Goal: Transaction & Acquisition: Purchase product/service

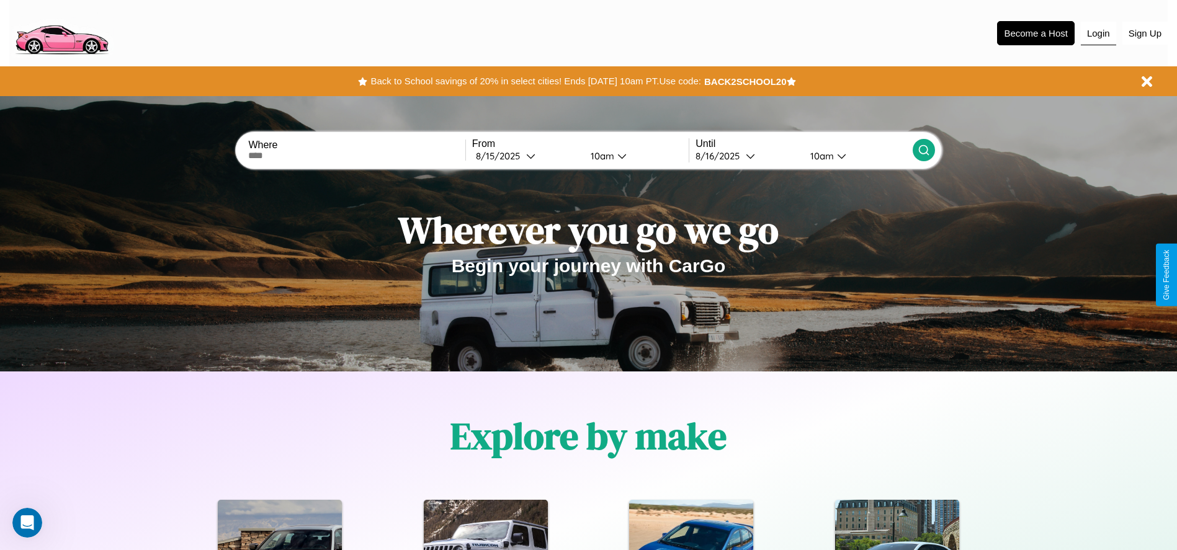
click at [1098, 33] on button "Login" at bounding box center [1098, 34] width 35 height 24
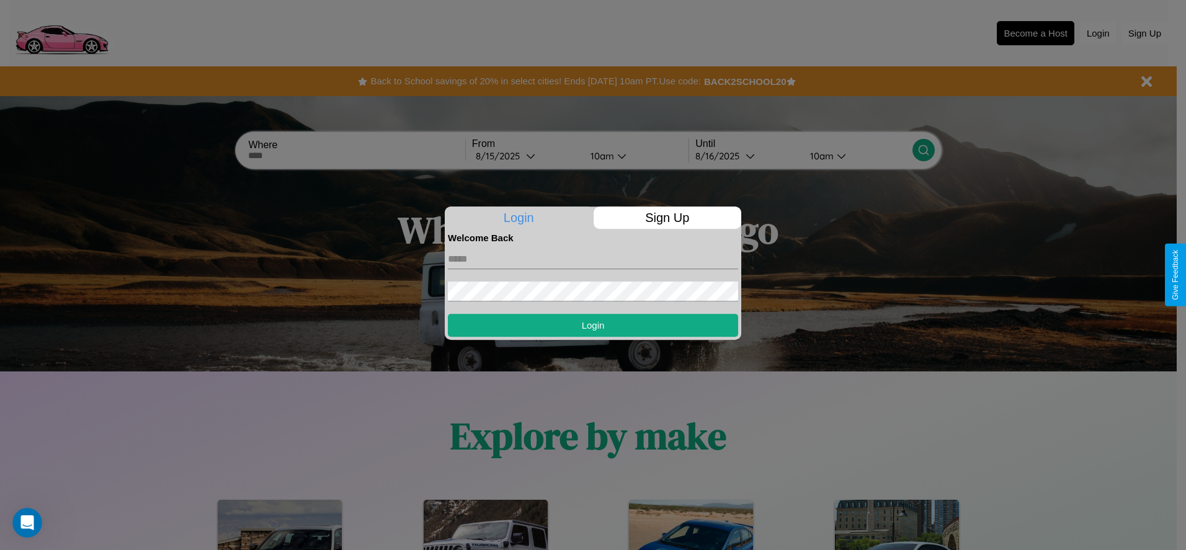
click at [593, 259] on input "text" at bounding box center [593, 259] width 290 height 20
type input "**********"
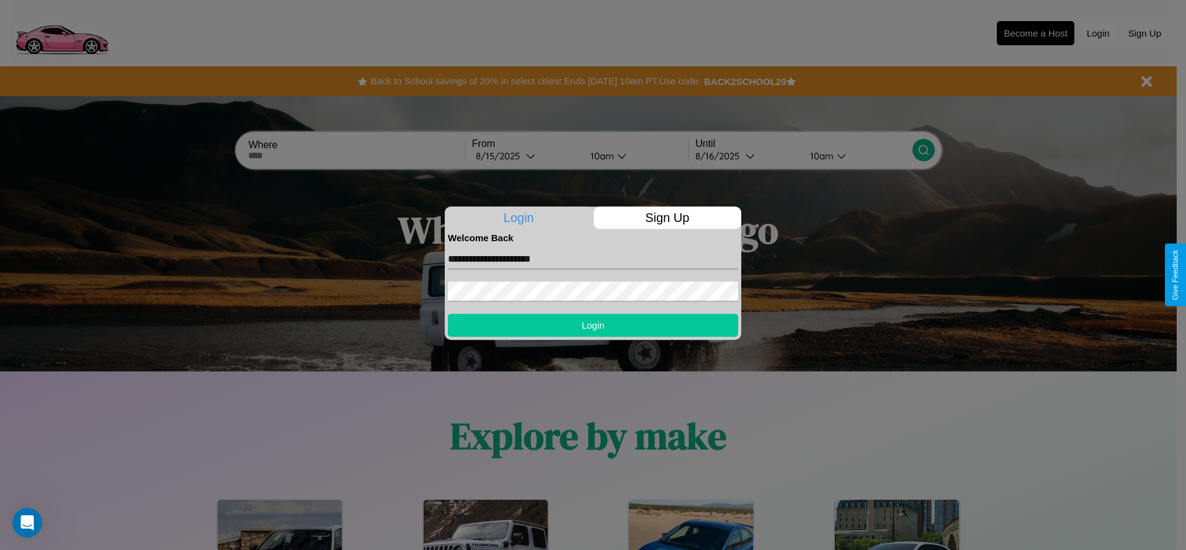
click at [593, 325] on button "Login" at bounding box center [593, 325] width 290 height 23
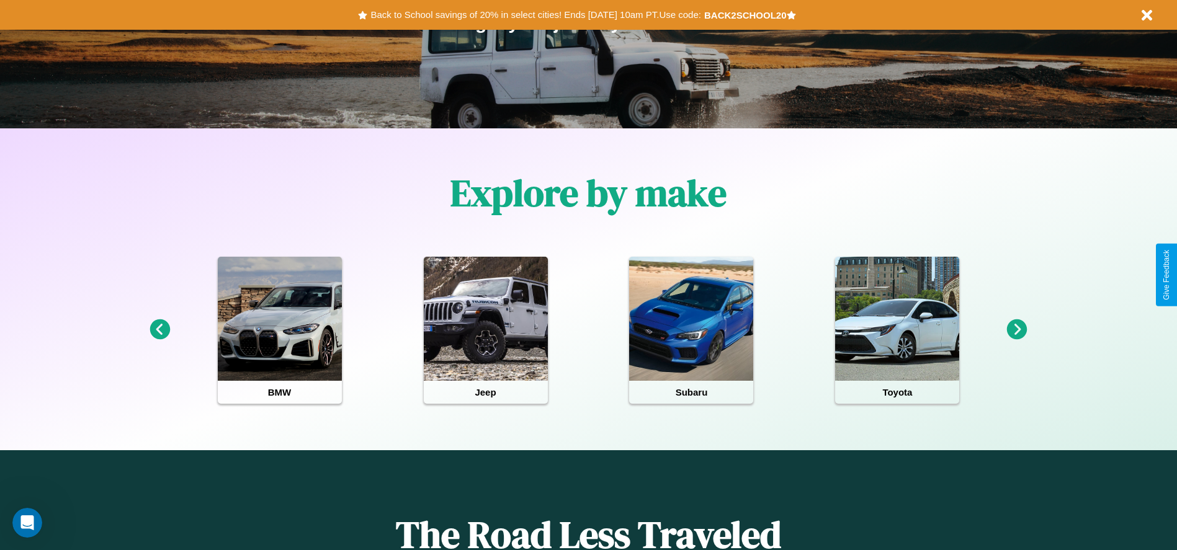
scroll to position [257, 0]
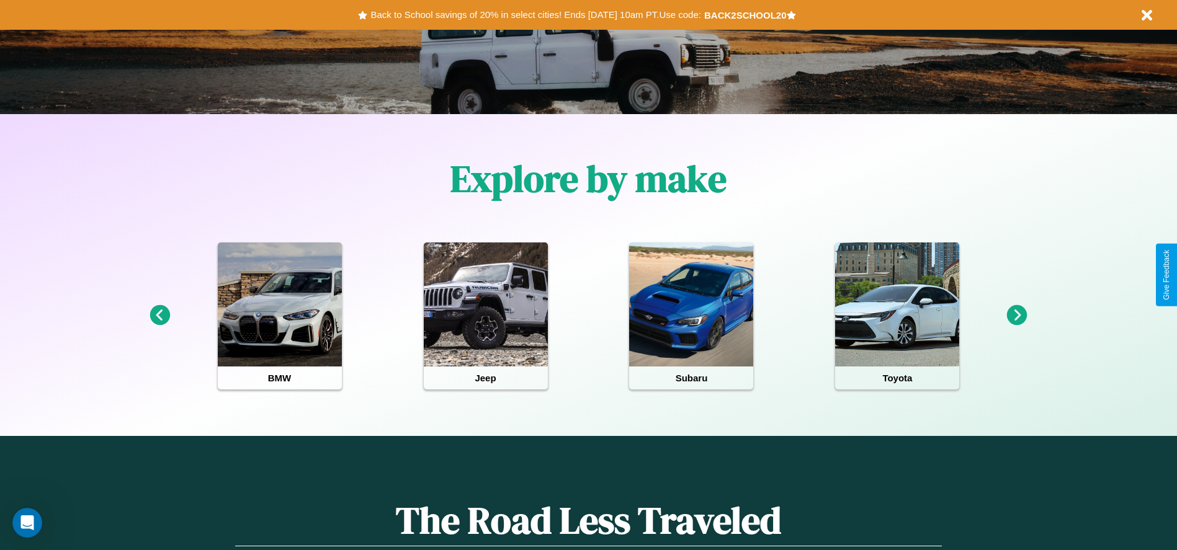
click at [159, 316] on icon at bounding box center [160, 315] width 20 height 20
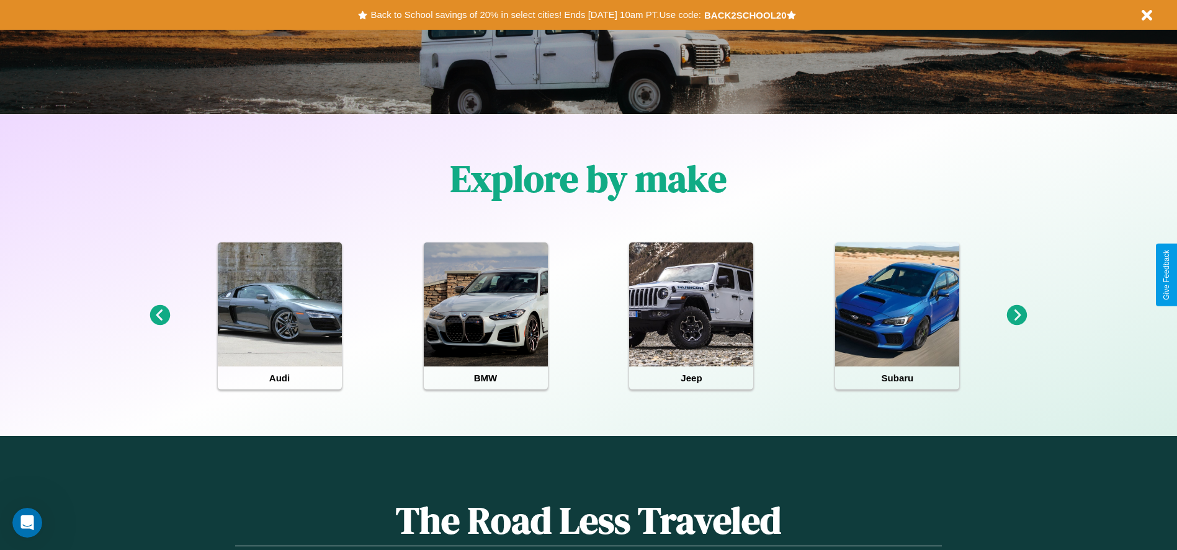
click at [1017, 316] on icon at bounding box center [1017, 315] width 20 height 20
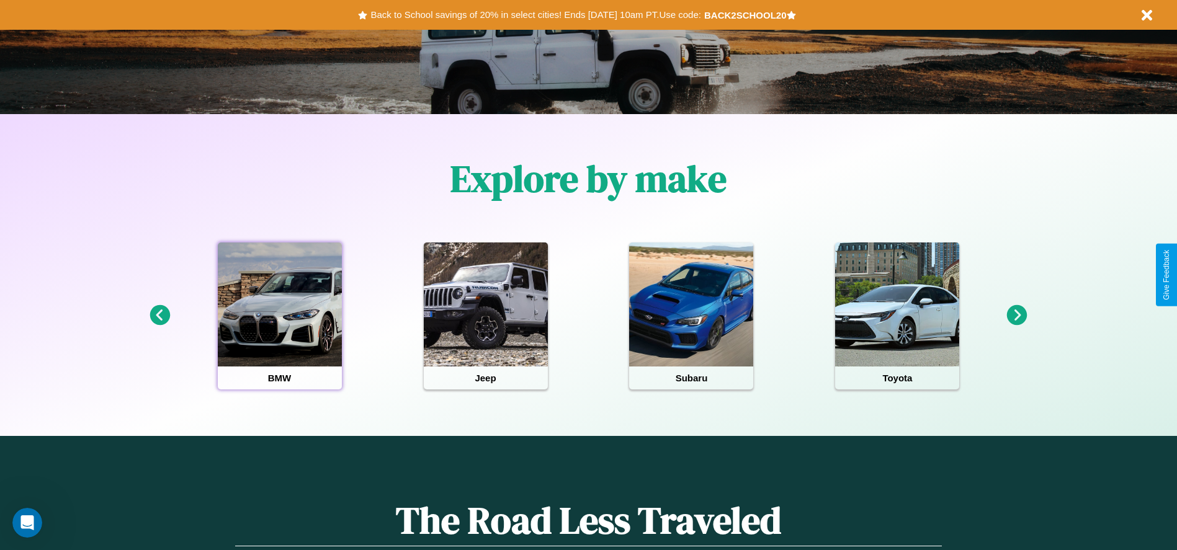
click at [279, 316] on div at bounding box center [280, 305] width 124 height 124
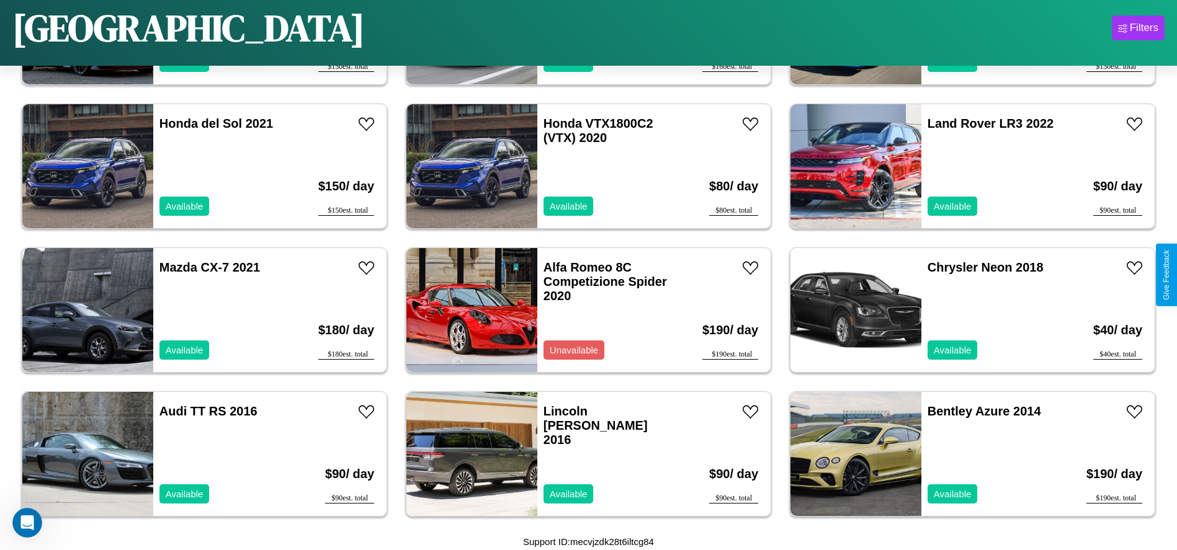
scroll to position [2441, 0]
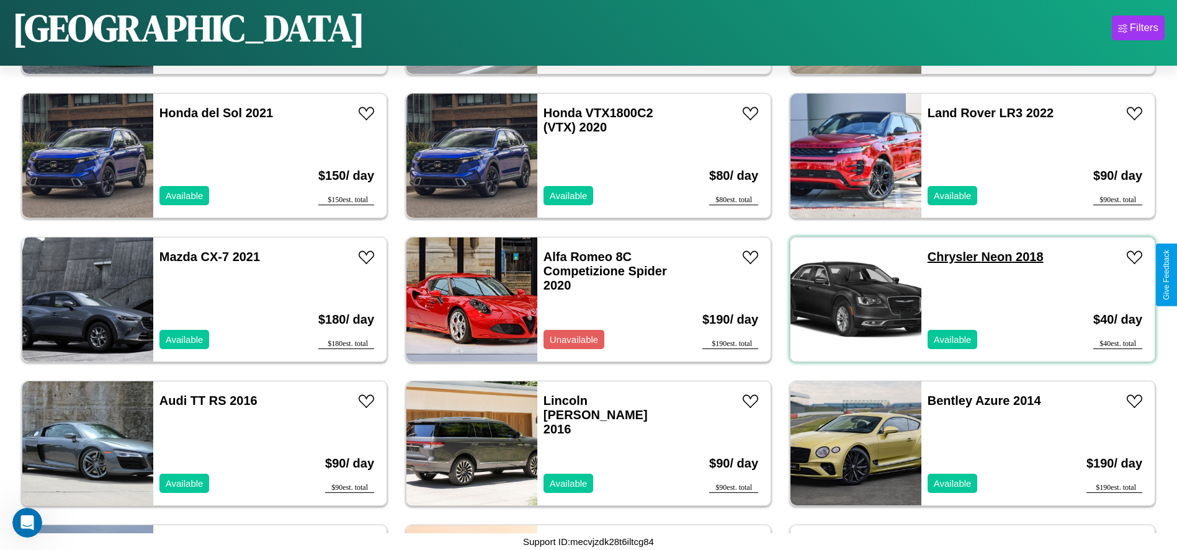
click at [945, 257] on link "Chrysler Neon 2018" at bounding box center [986, 257] width 116 height 14
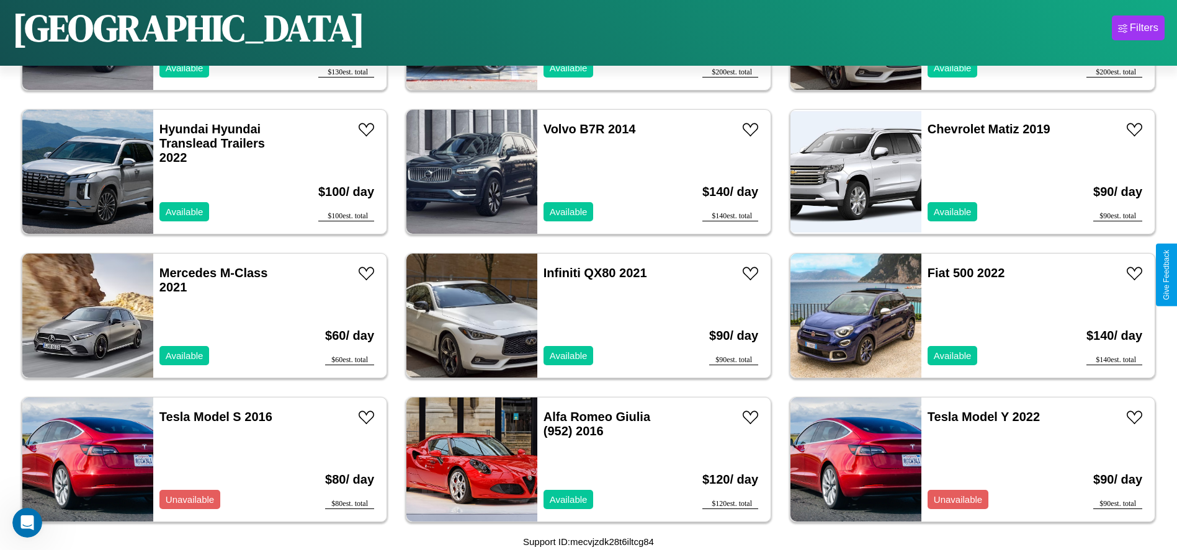
scroll to position [714, 0]
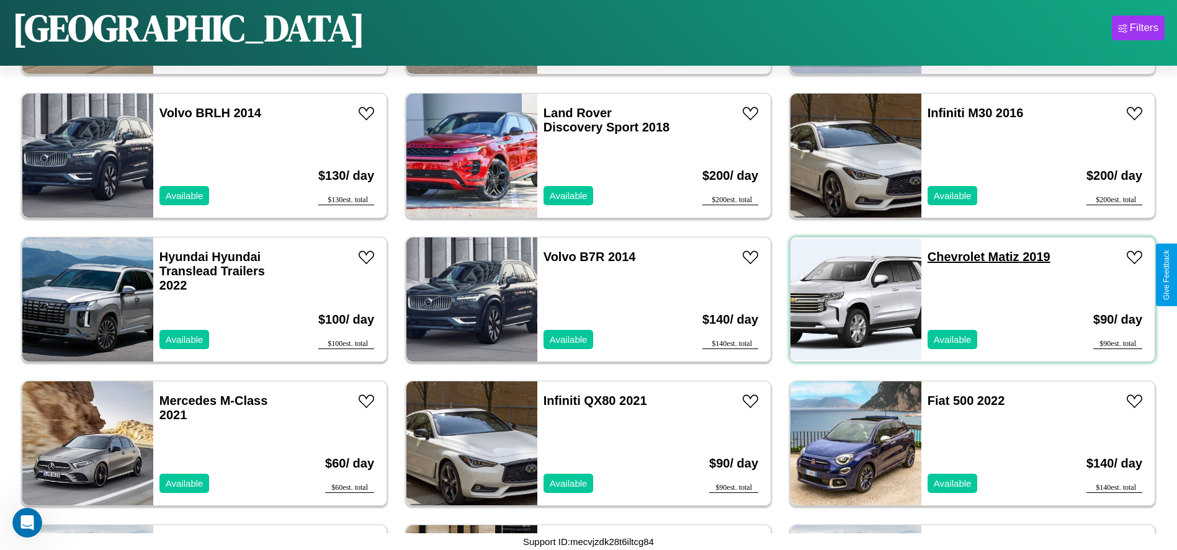
click at [948, 257] on link "Chevrolet Matiz 2019" at bounding box center [989, 257] width 123 height 14
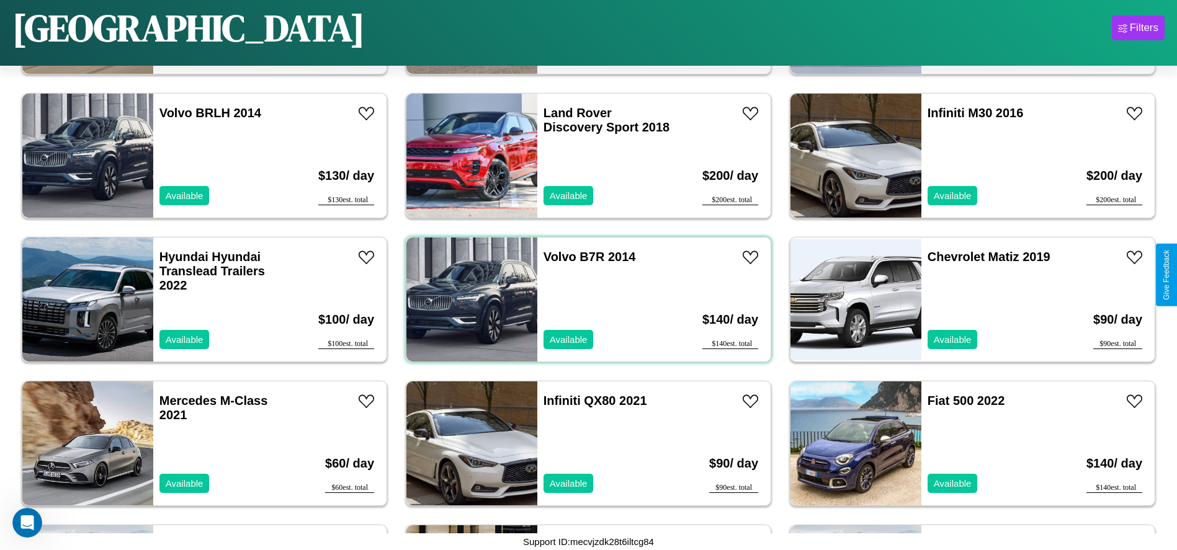
click at [584, 300] on div "Volvo B7R 2014 Available" at bounding box center [608, 300] width 143 height 124
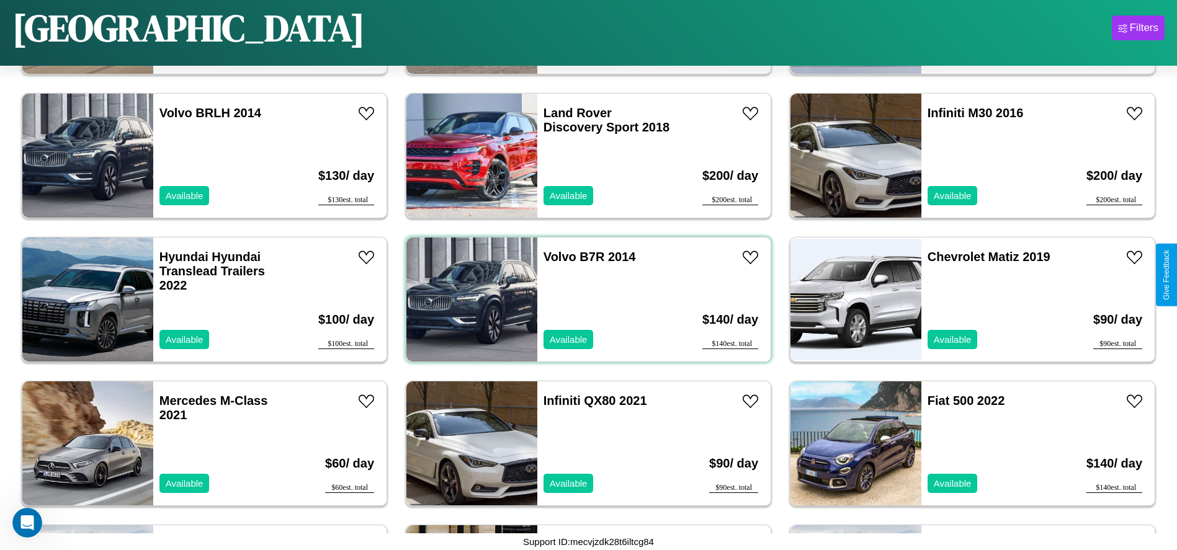
click at [584, 300] on div "Volvo B7R 2014 Available" at bounding box center [608, 300] width 143 height 124
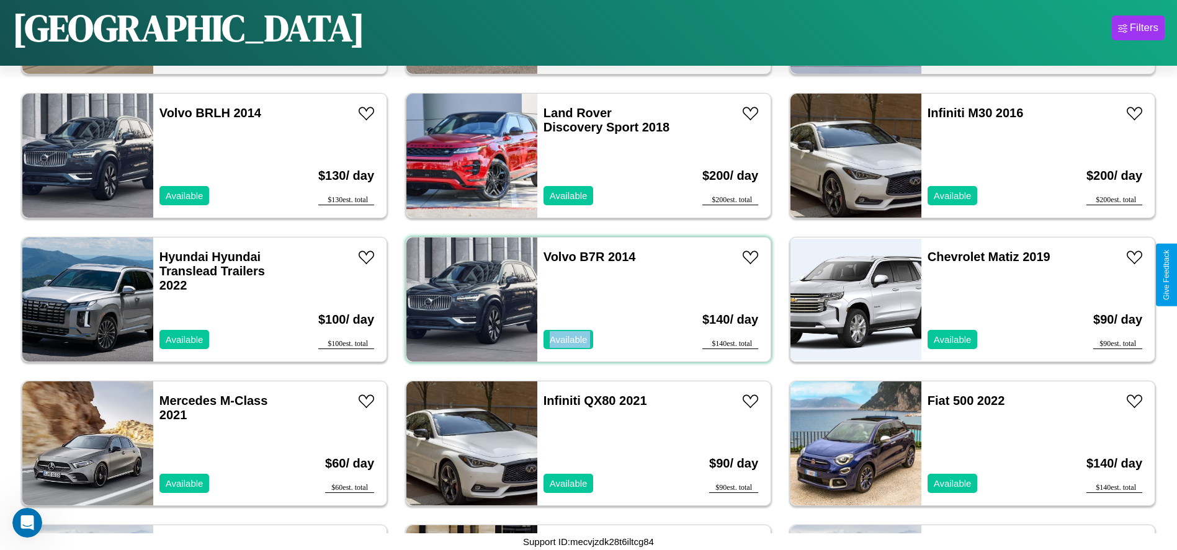
click at [584, 300] on div "Volvo B7R 2014 Available" at bounding box center [608, 300] width 143 height 124
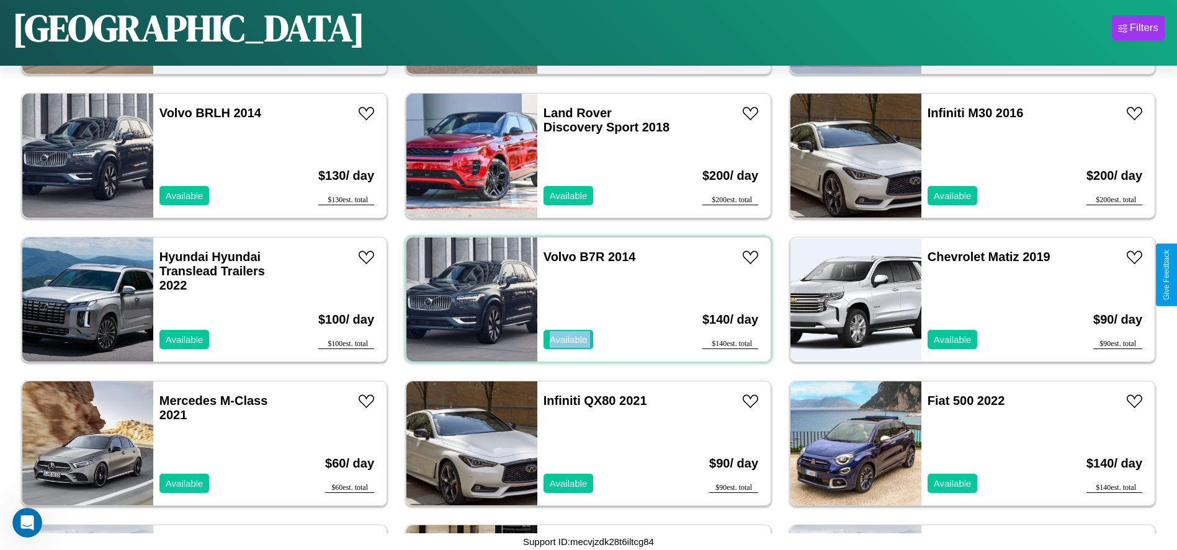
click at [584, 300] on div "Volvo B7R 2014 Available" at bounding box center [608, 300] width 143 height 124
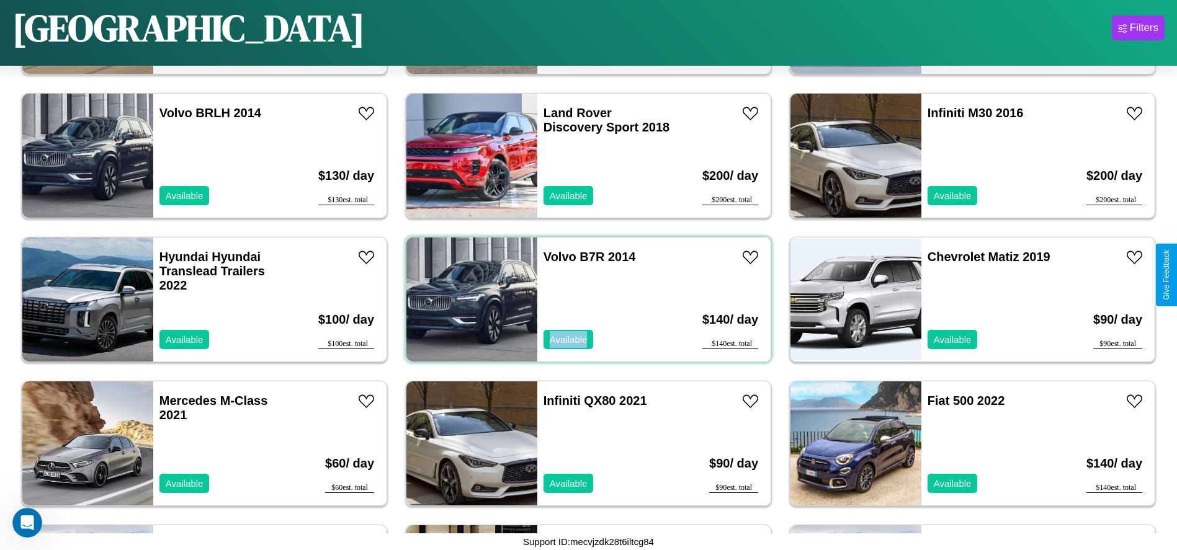
click at [584, 300] on div "Volvo B7R 2014 Available" at bounding box center [608, 300] width 143 height 124
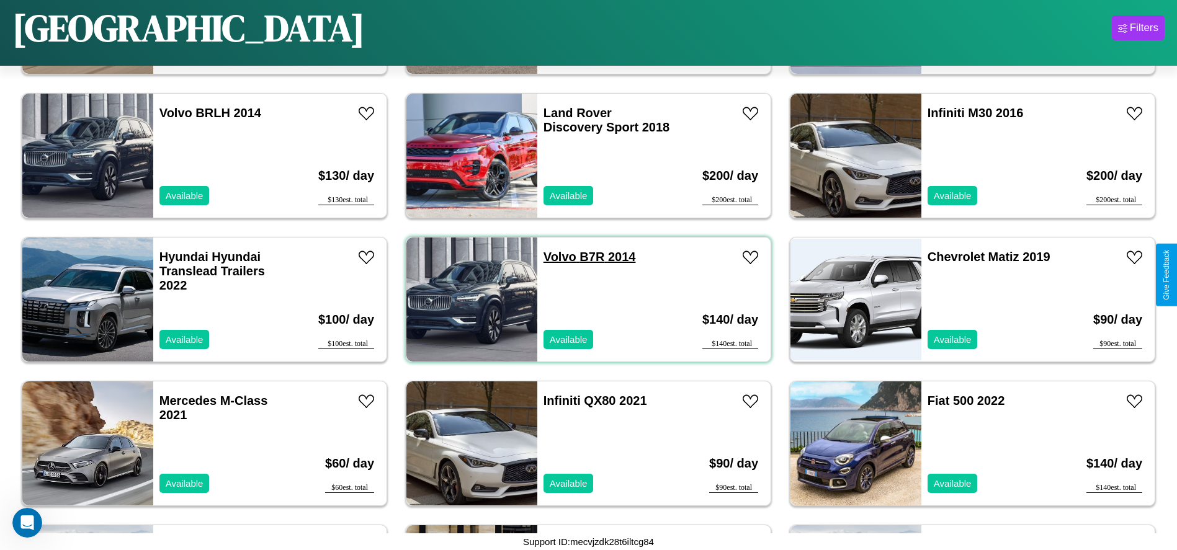
click at [555, 257] on link "Volvo B7R 2014" at bounding box center [590, 257] width 92 height 14
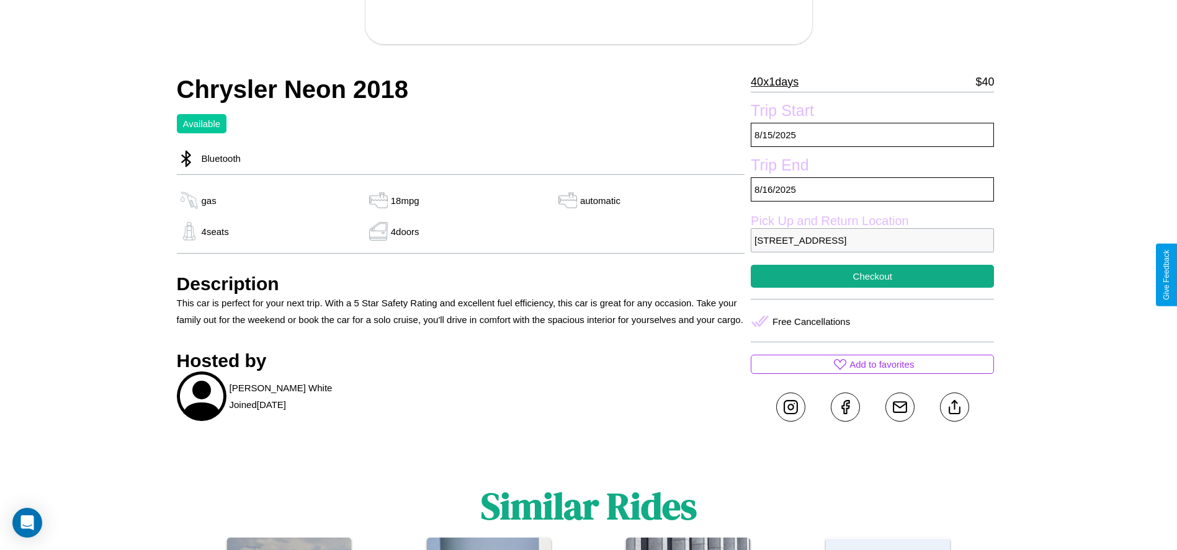
scroll to position [359, 0]
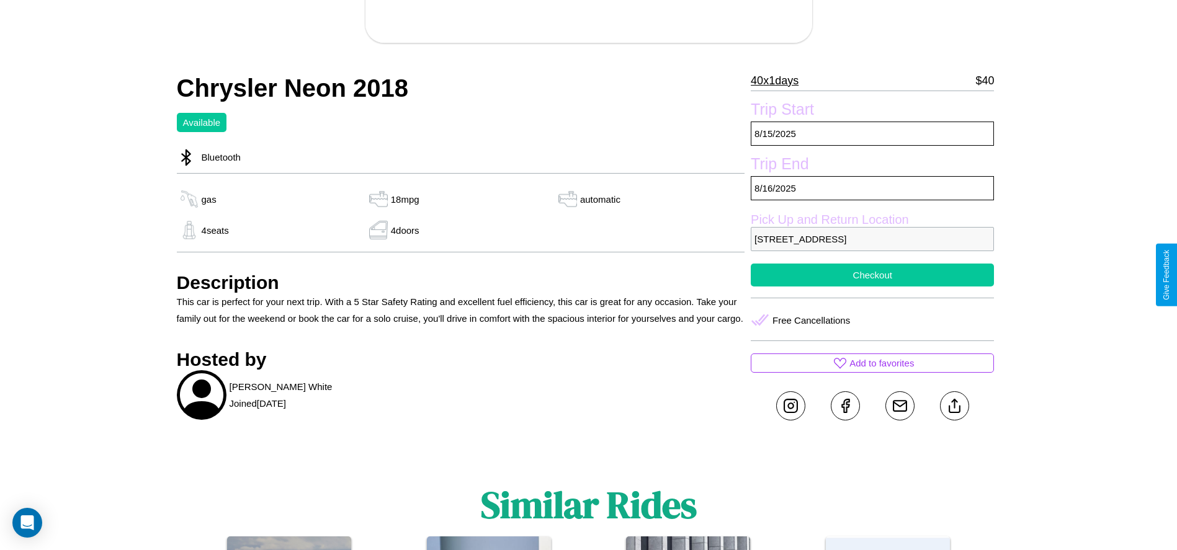
click at [872, 275] on button "Checkout" at bounding box center [872, 275] width 243 height 23
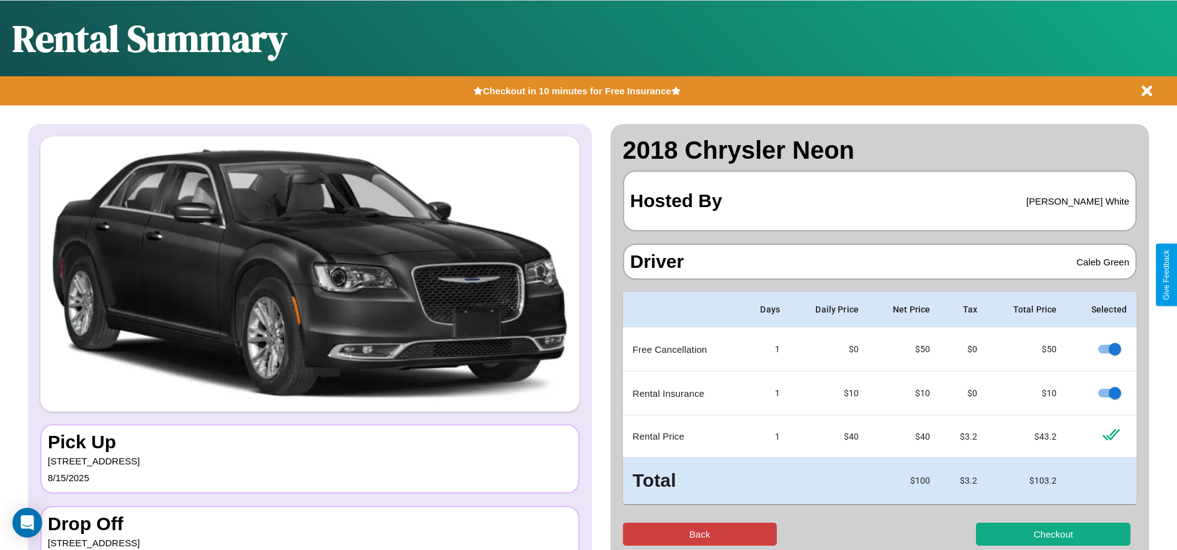
click at [699, 534] on button "Back" at bounding box center [700, 534] width 154 height 23
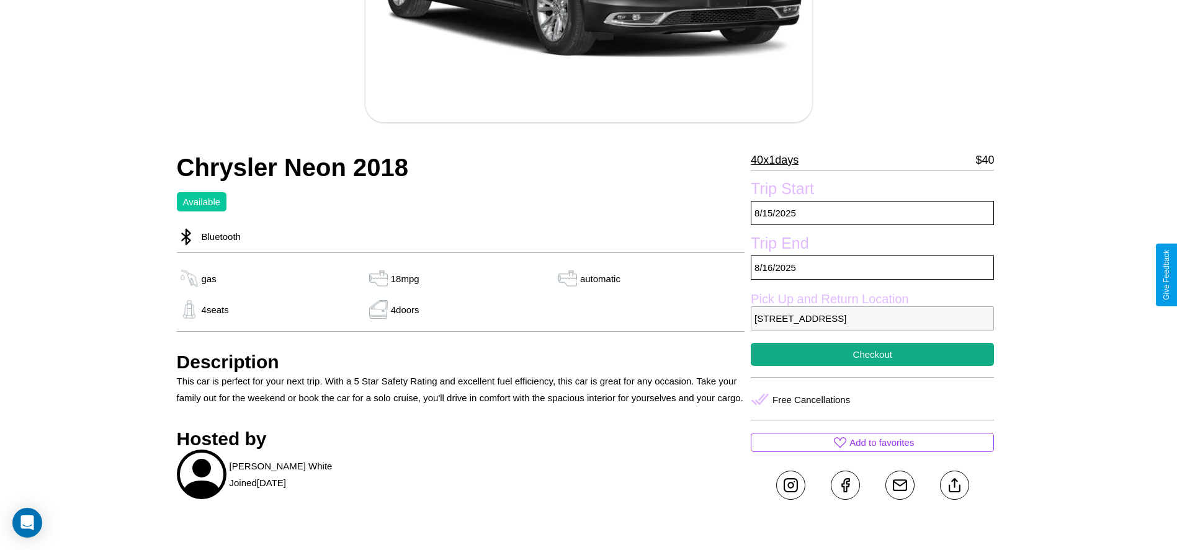
scroll to position [323, 0]
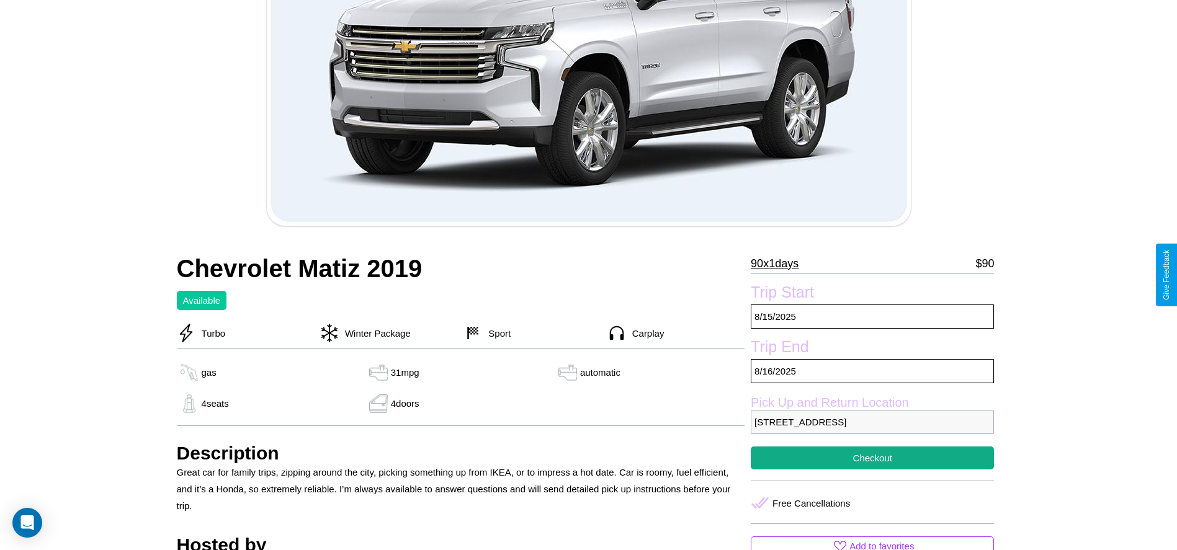
scroll to position [191, 0]
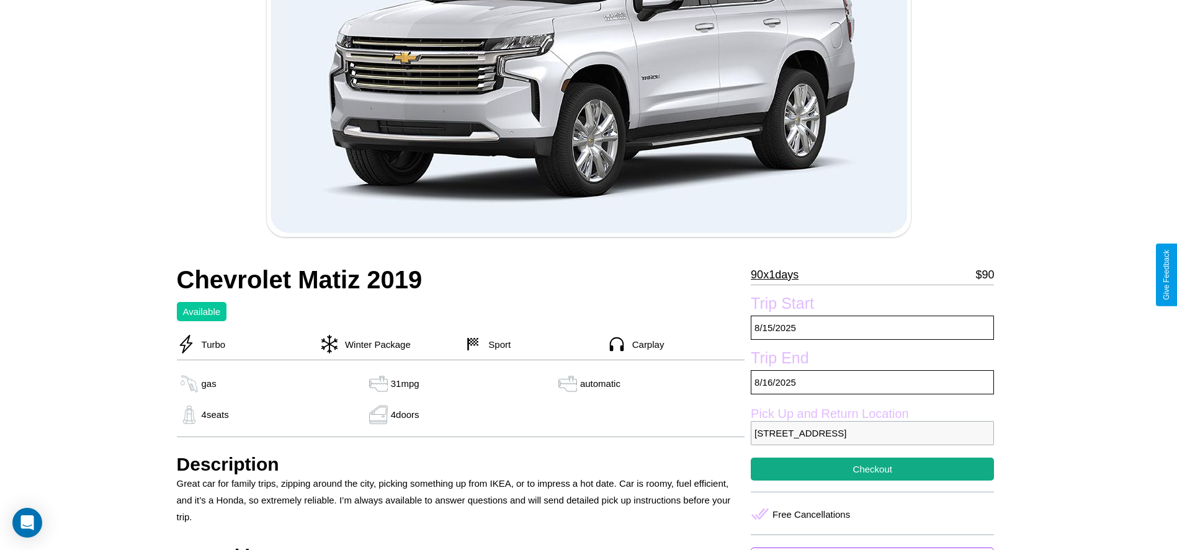
click at [779, 275] on p "90 x 1 days" at bounding box center [775, 275] width 48 height 20
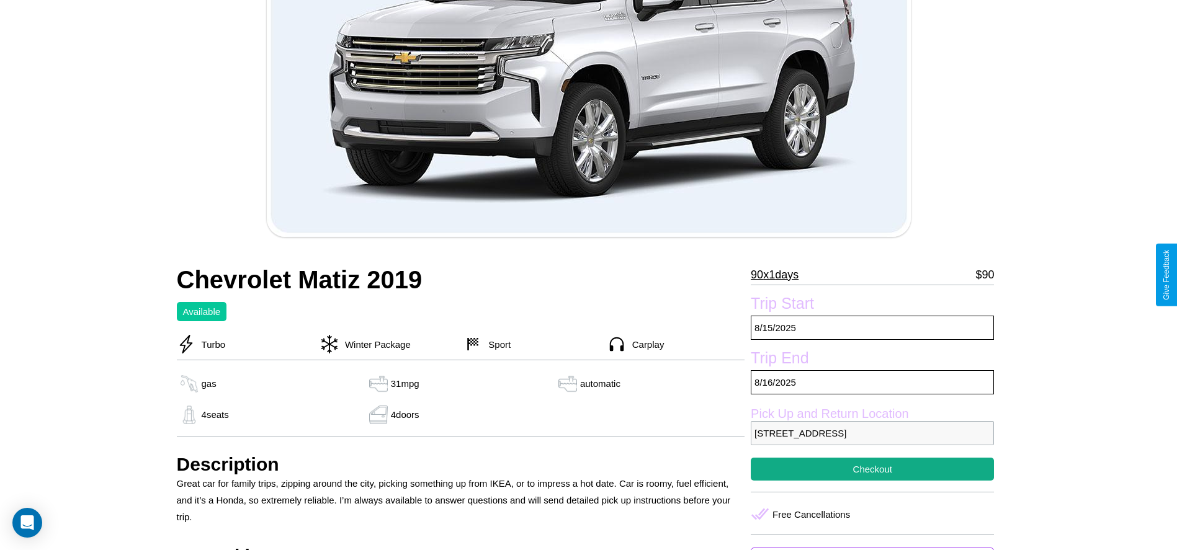
click at [779, 275] on p "90 x 1 days" at bounding box center [775, 275] width 48 height 20
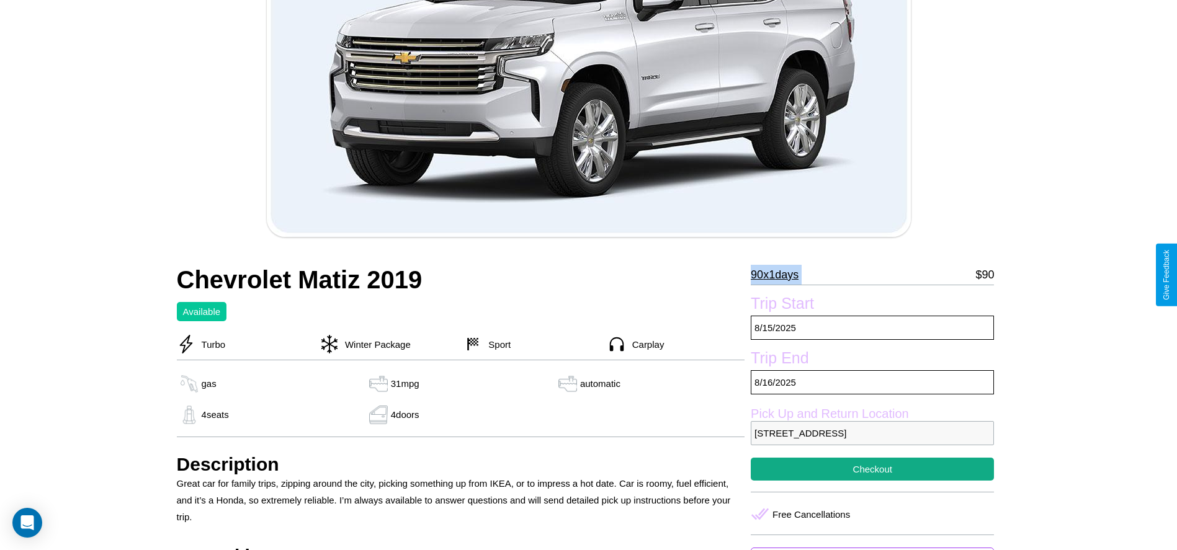
click at [779, 275] on p "90 x 1 days" at bounding box center [775, 275] width 48 height 20
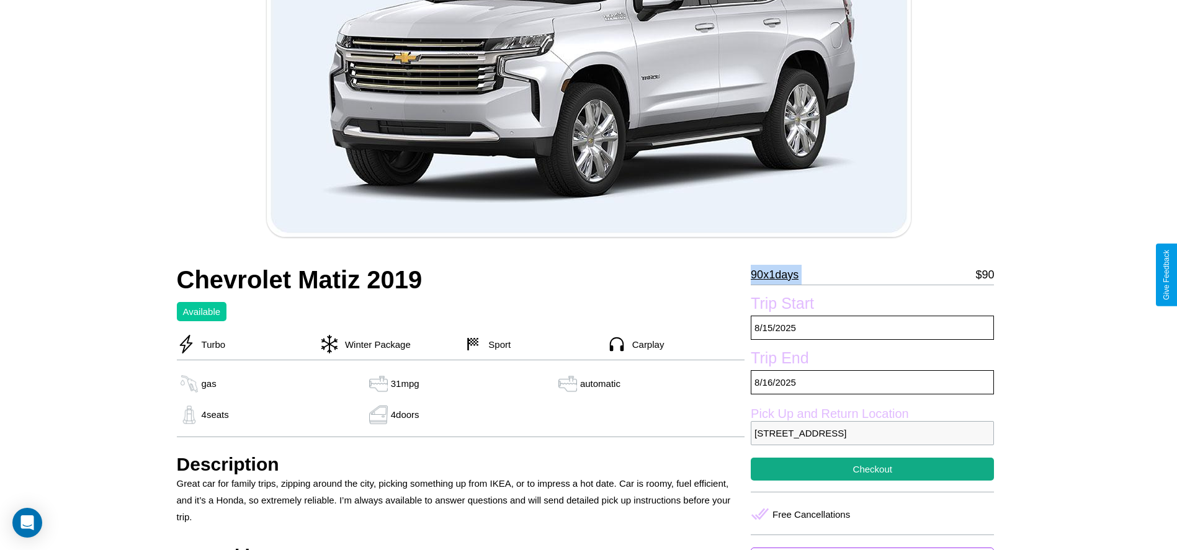
click at [779, 275] on p "90 x 1 days" at bounding box center [775, 275] width 48 height 20
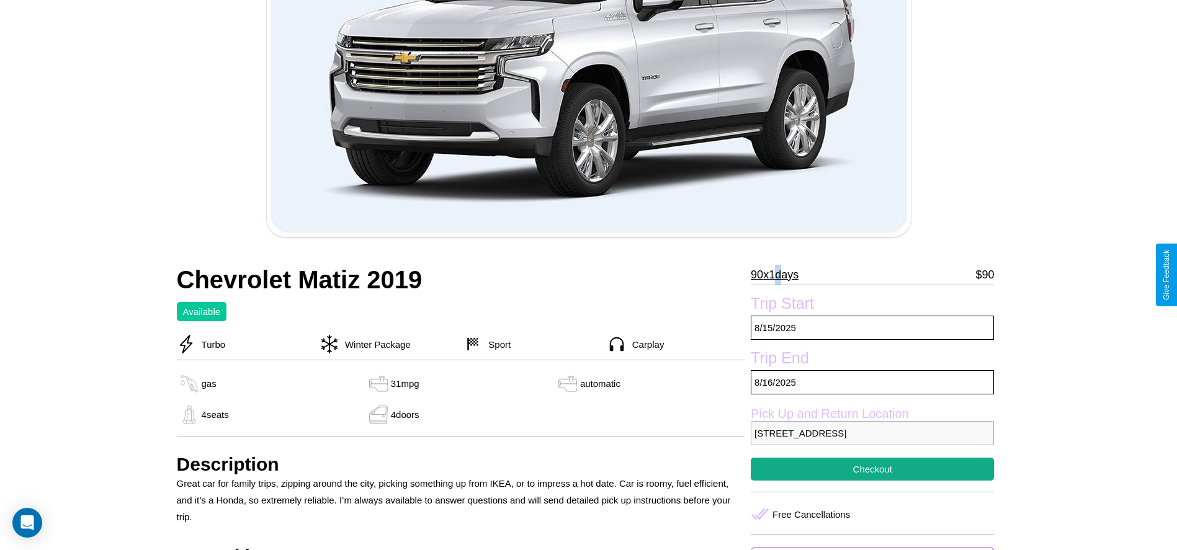
click at [779, 275] on p "90 x 1 days" at bounding box center [775, 275] width 48 height 20
